Goal: Task Accomplishment & Management: Manage account settings

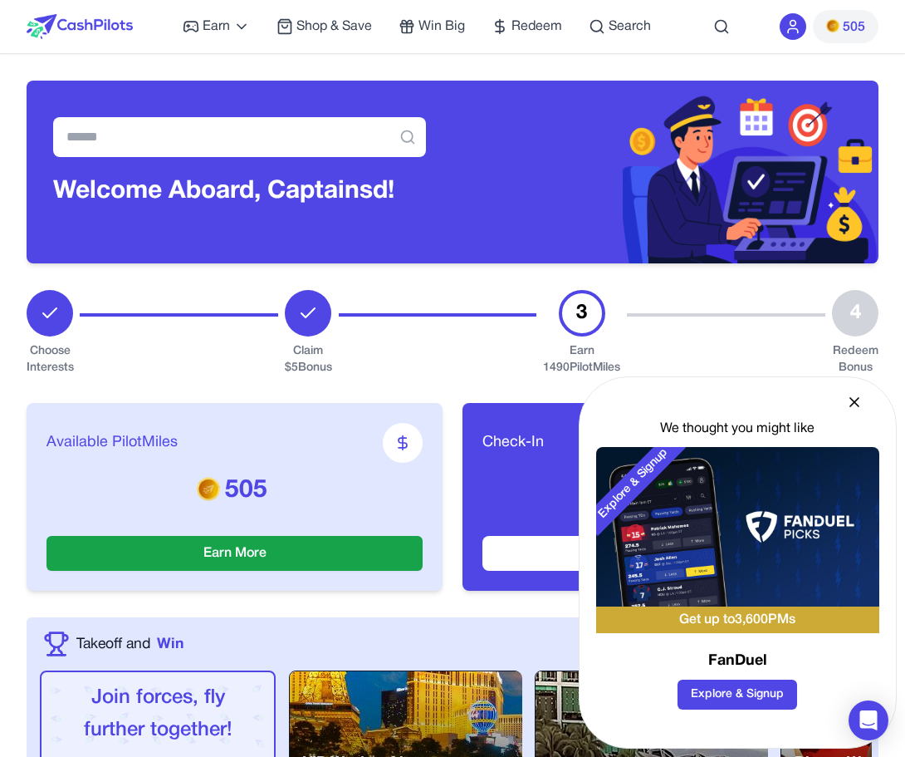
click at [786, 28] on icon at bounding box center [793, 26] width 17 height 17
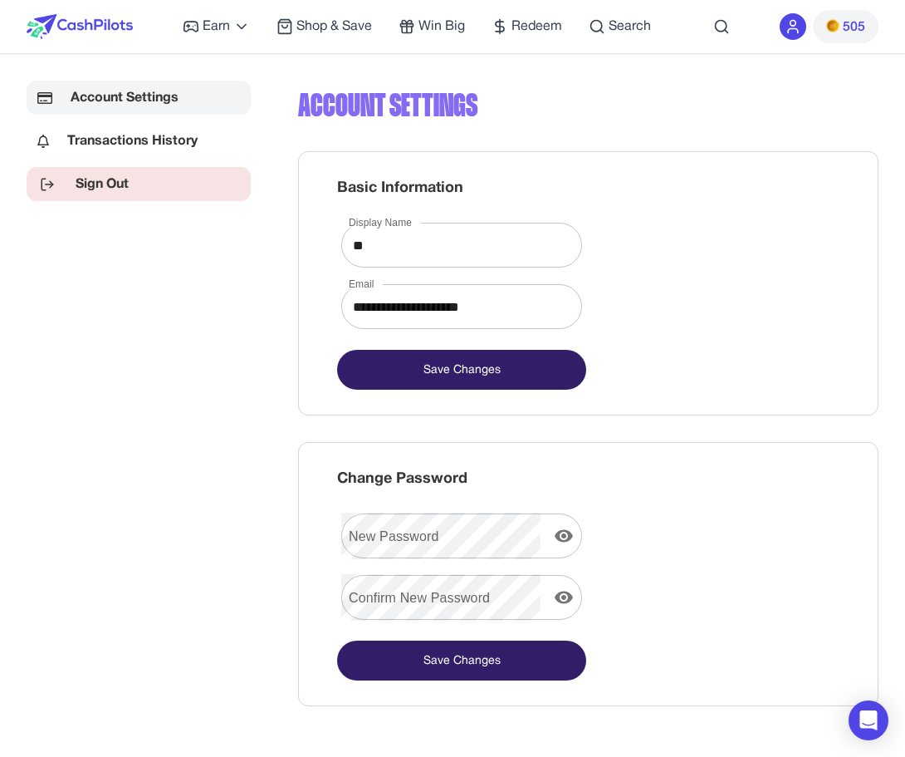
click at [93, 181] on link "Sign Out" at bounding box center [139, 184] width 224 height 34
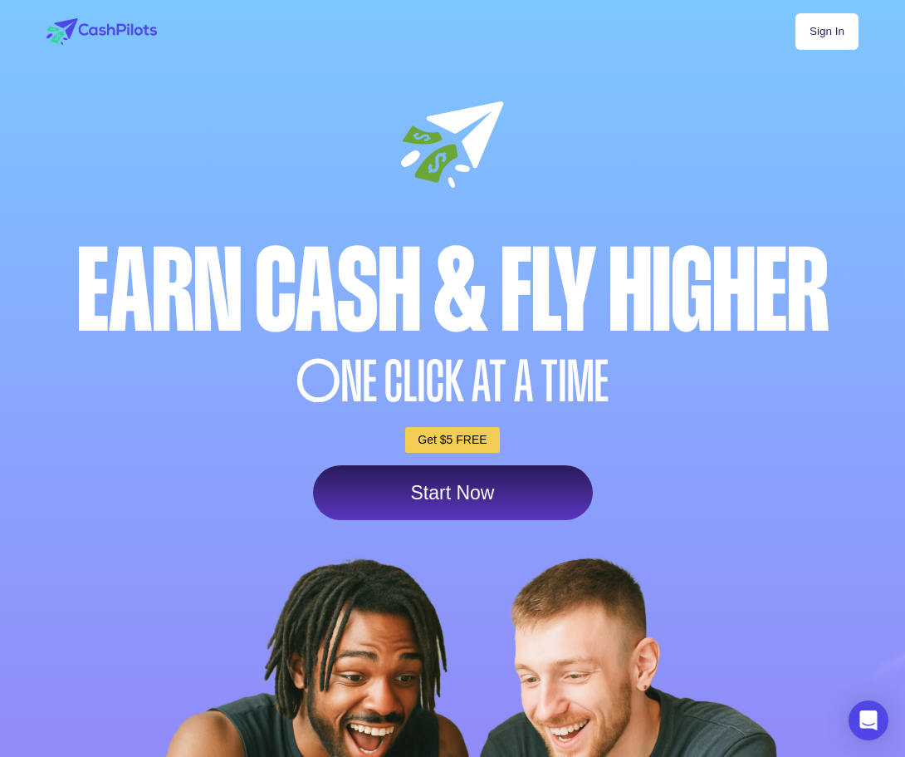
click at [507, 481] on link "Start Now" at bounding box center [453, 492] width 280 height 55
